Goal: Information Seeking & Learning: Learn about a topic

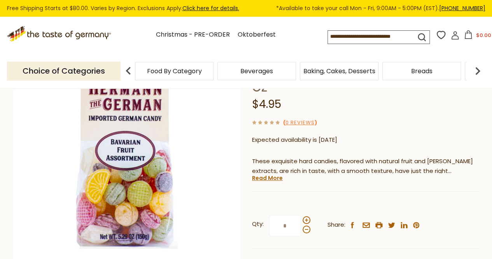
scroll to position [107, 0]
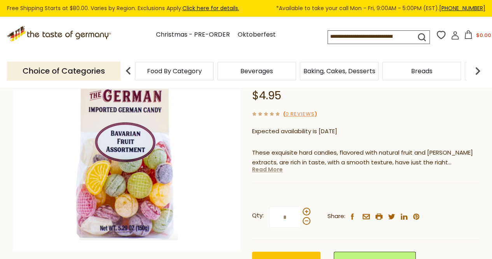
click at [276, 172] on link "Read More" at bounding box center [267, 169] width 31 height 8
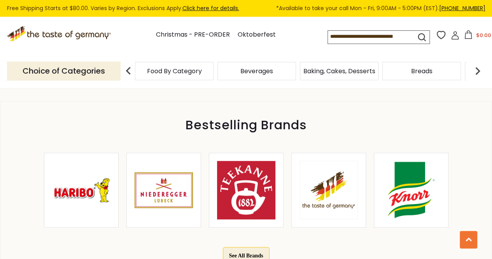
scroll to position [552, 0]
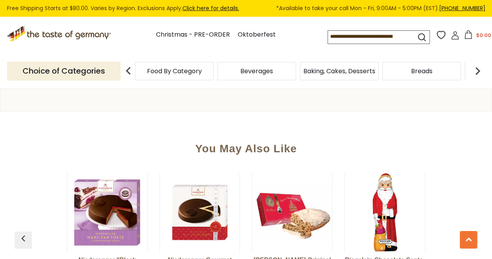
click at [468, 178] on div "Niederegger "Black Forest" Gourmet Marzipan Torte, 6.5 oz $17.95 View Product N…" at bounding box center [246, 244] width 463 height 163
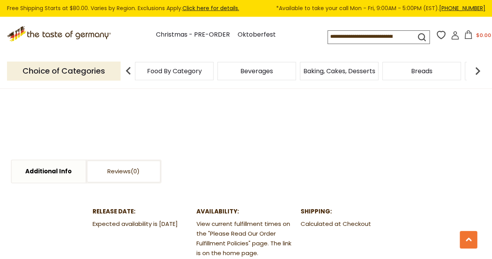
scroll to position [775, 0]
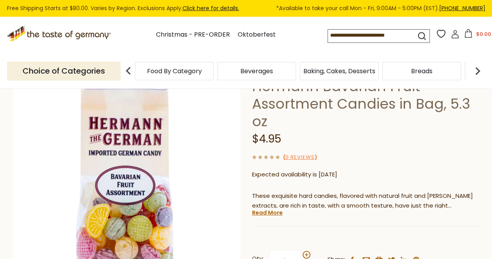
scroll to position [67, 0]
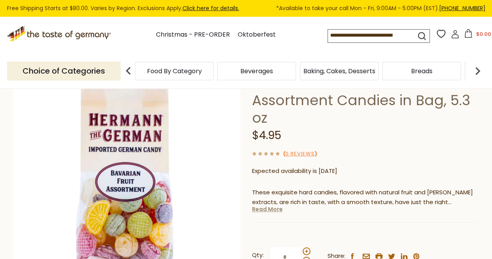
click at [269, 211] on link "Read More" at bounding box center [267, 209] width 31 height 8
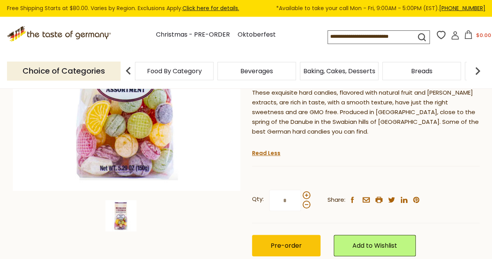
scroll to position [163, 0]
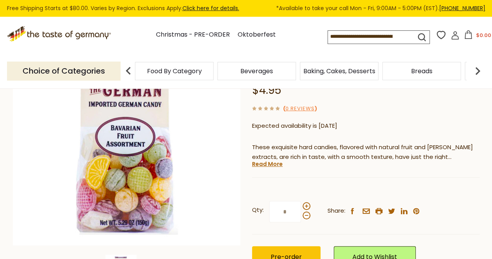
scroll to position [155, 0]
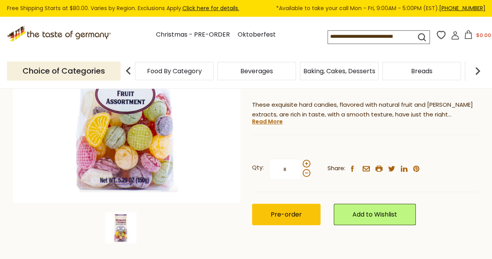
click at [267, 117] on div "Hermann Hermann Bavarian Fruit Assortment Candies in Bag, 5.3 oz $4.95 ( 0 Revi…" at bounding box center [366, 108] width 228 height 267
click at [269, 120] on link "Read More" at bounding box center [267, 122] width 31 height 8
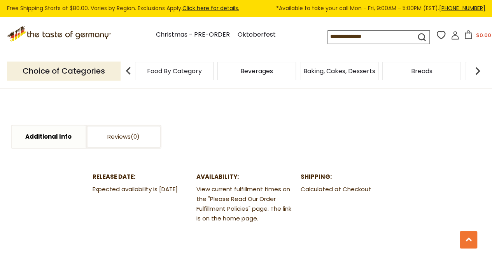
scroll to position [819, 0]
